Goal: Navigation & Orientation: Understand site structure

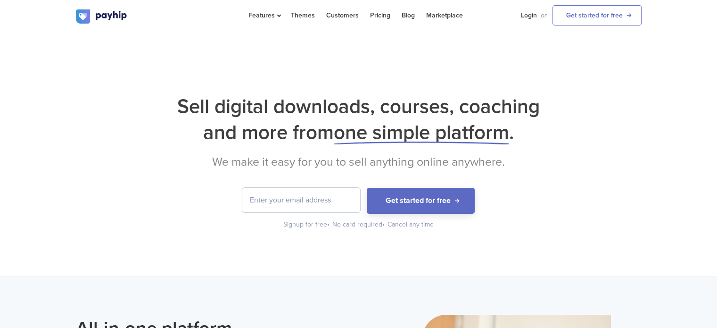
click at [272, 103] on h1 "Sell digital downloads, courses, coaching and more from one simple platform ." at bounding box center [359, 119] width 566 height 52
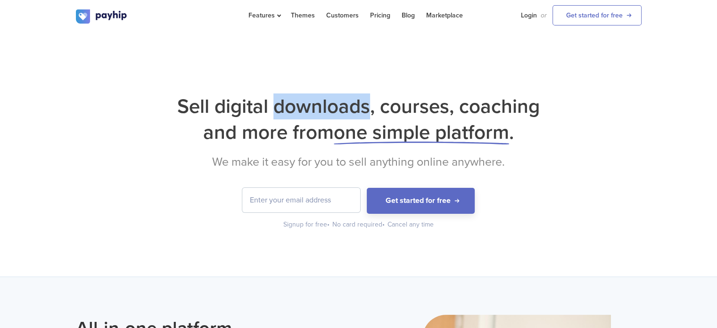
click at [272, 103] on h1 "Sell digital downloads, courses, coaching and more from one simple platform ." at bounding box center [359, 119] width 566 height 52
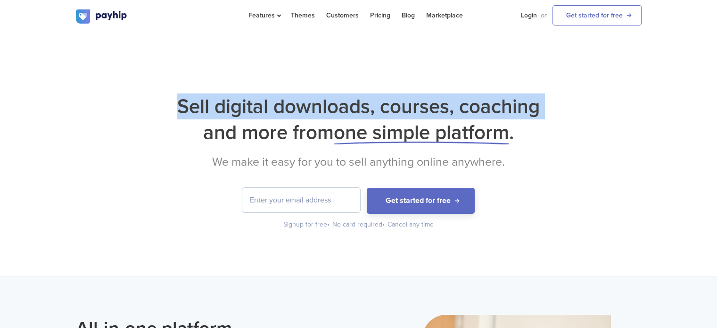
click at [272, 103] on h1 "Sell digital downloads, courses, coaching and more from one simple platform ." at bounding box center [359, 119] width 566 height 52
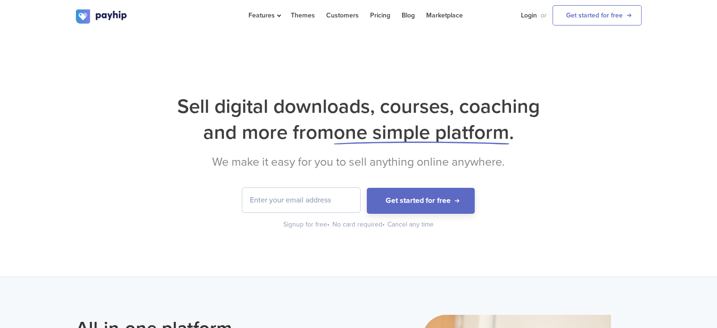
click at [399, 140] on span "one simple platform" at bounding box center [421, 132] width 175 height 24
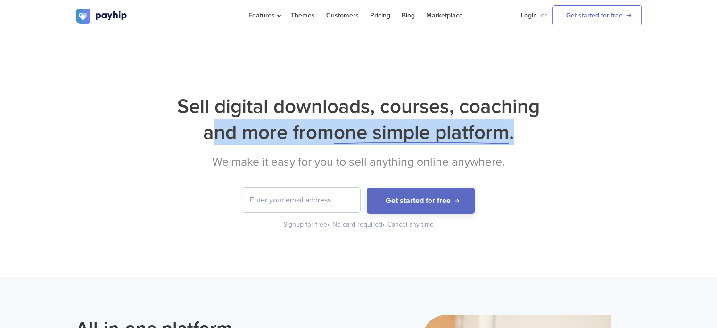
click at [399, 140] on span "one simple platform" at bounding box center [421, 132] width 175 height 24
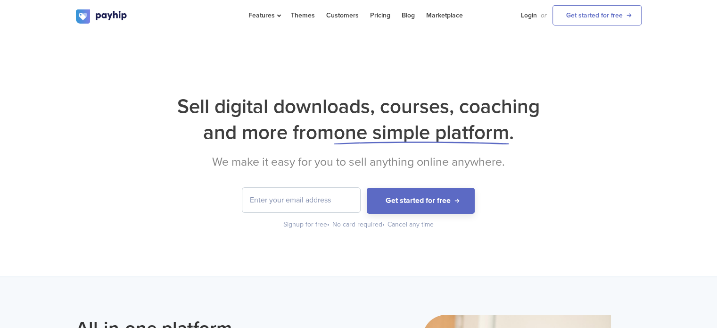
click at [399, 140] on span "one simple platform" at bounding box center [421, 132] width 175 height 24
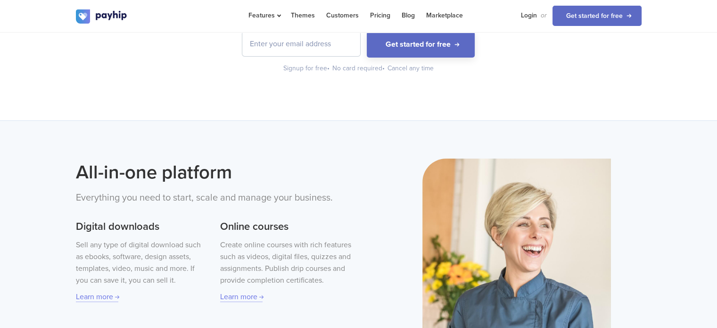
scroll to position [121, 0]
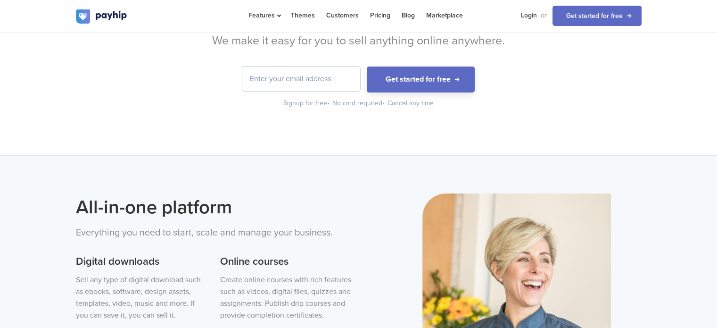
click at [288, 17] on li "Themes" at bounding box center [302, 15] width 35 height 31
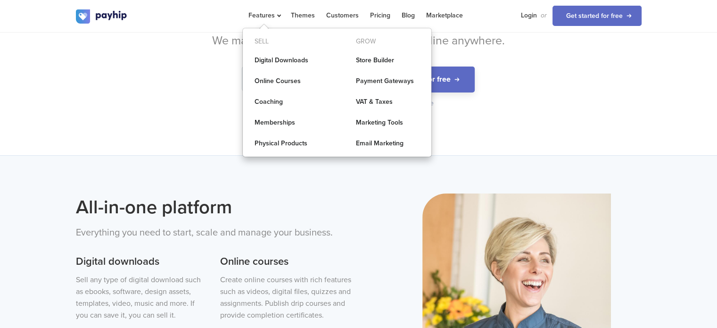
click at [281, 17] on li "Features Sell Digital Downloads Online Courses Coaching Grow" at bounding box center [264, 15] width 42 height 31
